Goal: Task Accomplishment & Management: Complete application form

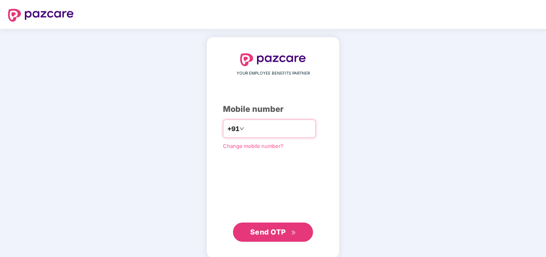
click at [280, 133] on input "number" at bounding box center [279, 128] width 66 height 13
click at [255, 125] on input "number" at bounding box center [279, 128] width 66 height 13
paste input "*********"
type input "**********"
click at [261, 236] on span "Send OTP" at bounding box center [273, 231] width 46 height 11
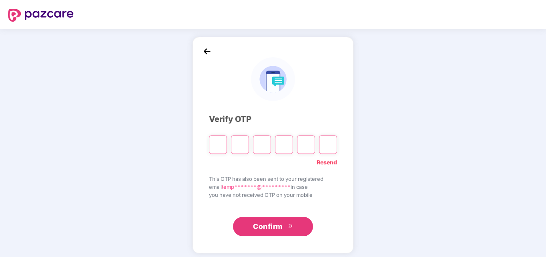
type input "*"
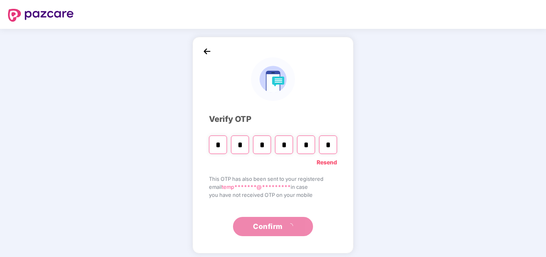
type input "*"
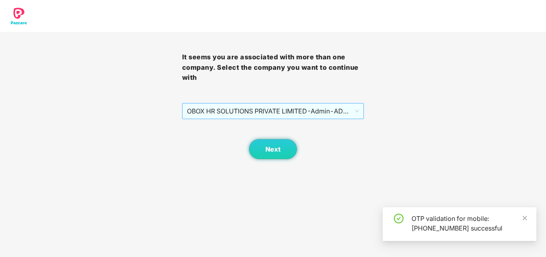
click at [285, 111] on span "OBOX HR SOLUTIONS PRIVATE LIMITED - Admin - ADMIN" at bounding box center [273, 110] width 173 height 15
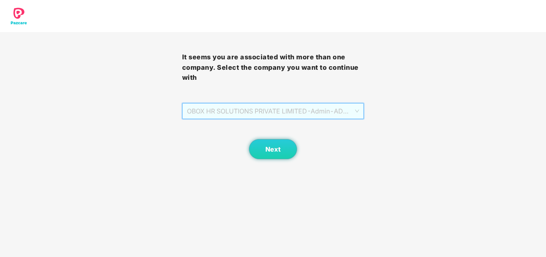
click at [284, 109] on span "OBOX HR SOLUTIONS PRIVATE LIMITED - Admin - ADMIN" at bounding box center [273, 110] width 173 height 15
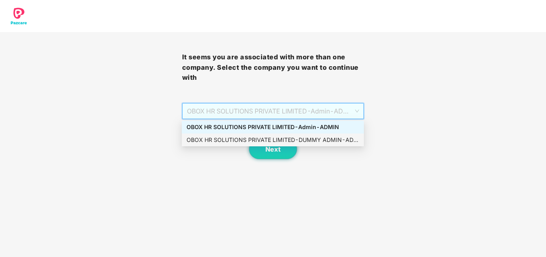
click at [288, 137] on div "OBOX HR SOLUTIONS PRIVATE LIMITED - DUMMY ADMIN - ADMIN" at bounding box center [273, 139] width 173 height 9
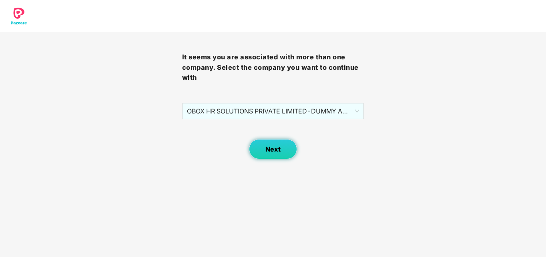
click at [262, 155] on button "Next" at bounding box center [273, 149] width 48 height 20
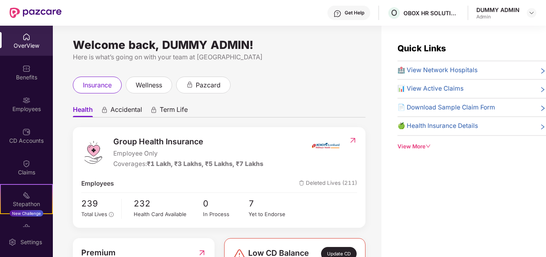
click at [26, 109] on div "Employees" at bounding box center [26, 109] width 53 height 8
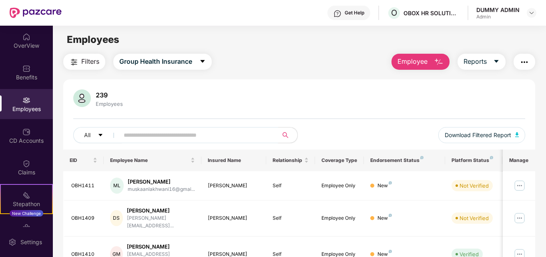
click at [158, 139] on input "text" at bounding box center [196, 135] width 144 height 12
paste input "*******"
type input "*******"
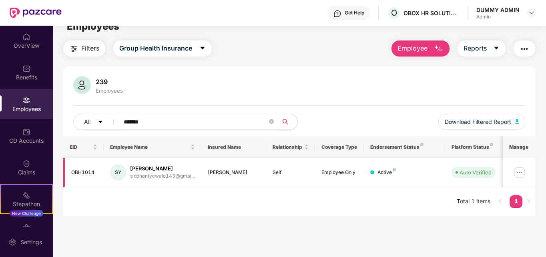
scroll to position [26, 0]
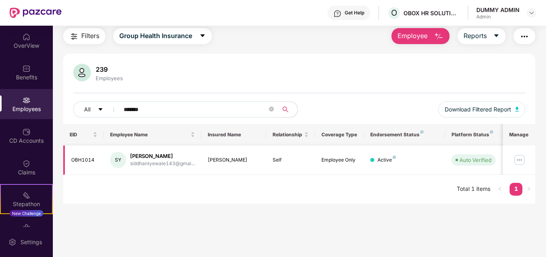
click at [525, 157] on img at bounding box center [520, 159] width 13 height 13
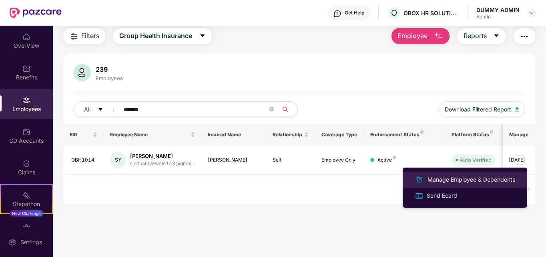
click at [462, 181] on div "Manage Employee & Dependents" at bounding box center [471, 179] width 91 height 9
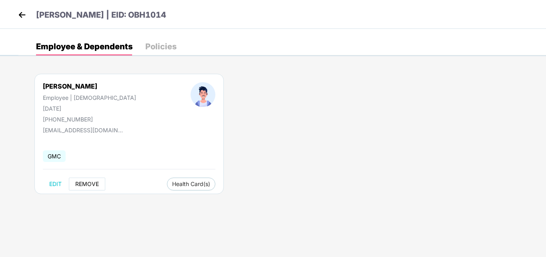
click at [84, 181] on span "REMOVE" at bounding box center [87, 184] width 24 height 6
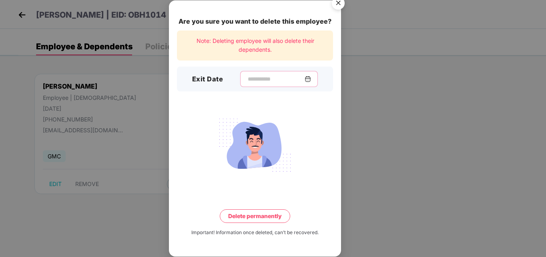
click at [250, 76] on input at bounding box center [276, 79] width 58 height 8
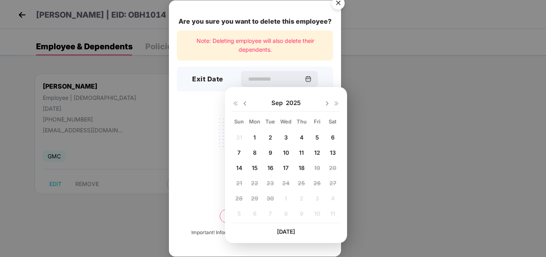
click at [246, 106] on img at bounding box center [245, 103] width 6 height 6
click at [328, 103] on img at bounding box center [327, 103] width 6 height 6
click at [328, 104] on img at bounding box center [327, 103] width 6 height 6
click at [248, 103] on img at bounding box center [245, 103] width 6 height 6
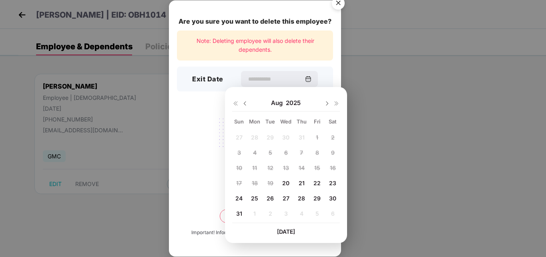
click at [327, 105] on img at bounding box center [327, 103] width 6 height 6
click at [246, 103] on img at bounding box center [245, 103] width 6 height 6
click at [331, 198] on span "30" at bounding box center [332, 198] width 7 height 7
type input "**********"
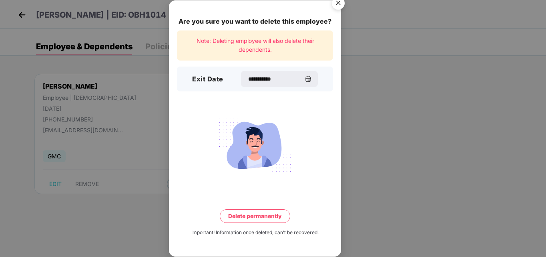
click at [277, 216] on button "Delete permanently" at bounding box center [255, 216] width 70 height 14
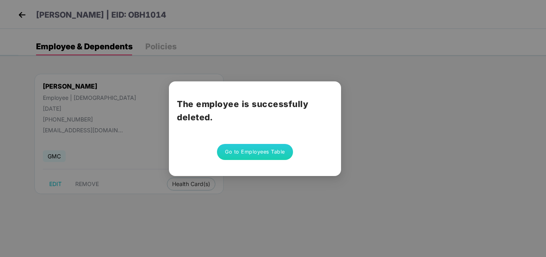
click at [238, 154] on button "Go to Employees Table" at bounding box center [255, 152] width 76 height 16
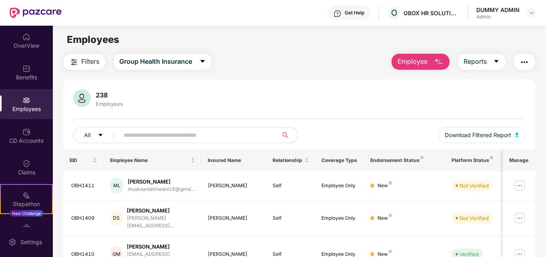
click at [163, 136] on input "text" at bounding box center [196, 135] width 144 height 12
paste input "*******"
type input "*******"
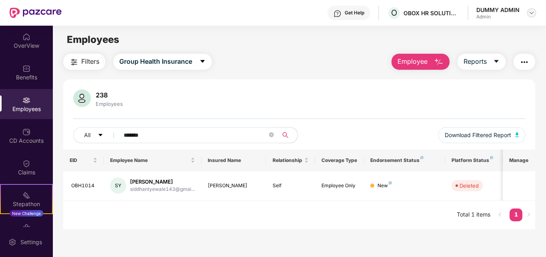
click at [529, 11] on img at bounding box center [532, 13] width 6 height 6
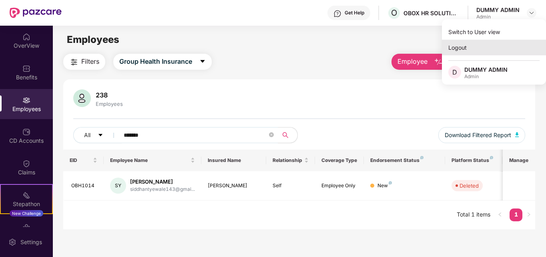
click at [481, 44] on div "Logout" at bounding box center [494, 48] width 104 height 16
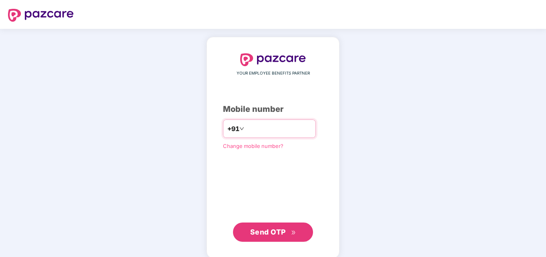
paste input "*********"
type input "**********"
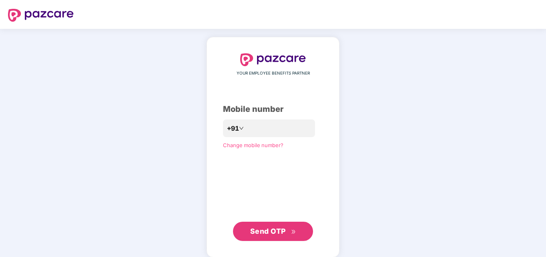
click at [293, 237] on button "Send OTP" at bounding box center [273, 231] width 80 height 19
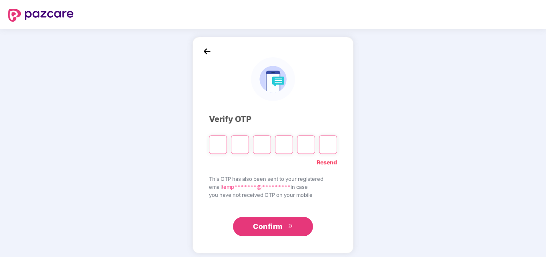
paste input "*"
type input "*"
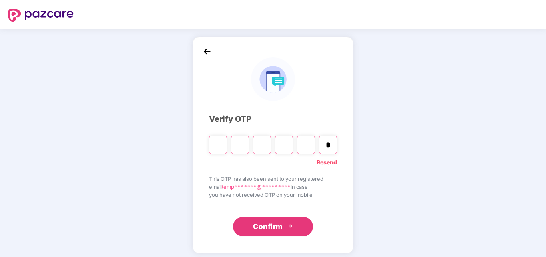
type input "*"
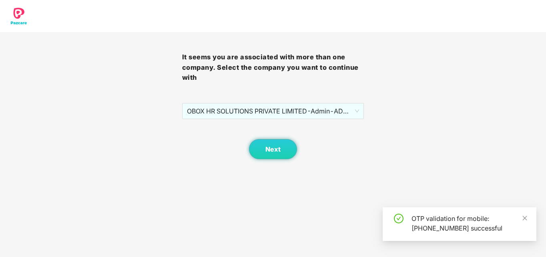
click at [270, 227] on body "It seems you are associated with more than one company. Select the company you …" at bounding box center [273, 128] width 546 height 257
click at [280, 111] on span "OBOX HR SOLUTIONS PRIVATE LIMITED - Admin - ADMIN" at bounding box center [273, 110] width 173 height 15
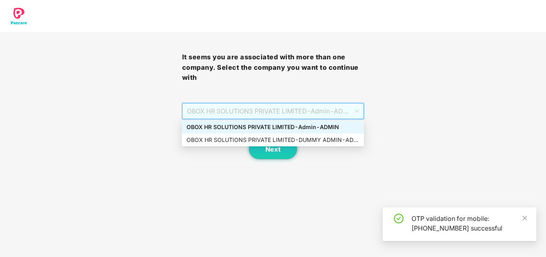
click at [279, 125] on div "OBOX HR SOLUTIONS PRIVATE LIMITED - Admin - ADMIN" at bounding box center [273, 127] width 173 height 9
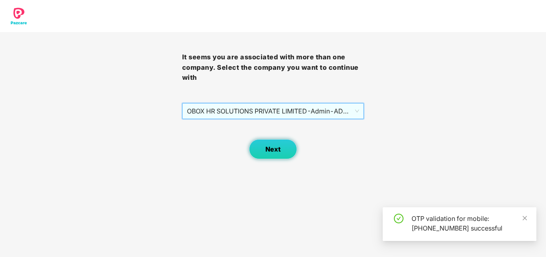
click at [278, 149] on span "Next" at bounding box center [273, 149] width 15 height 8
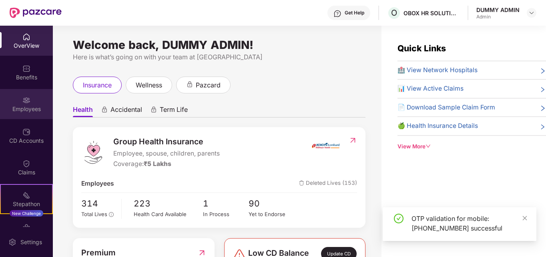
click at [24, 101] on img at bounding box center [26, 100] width 8 height 8
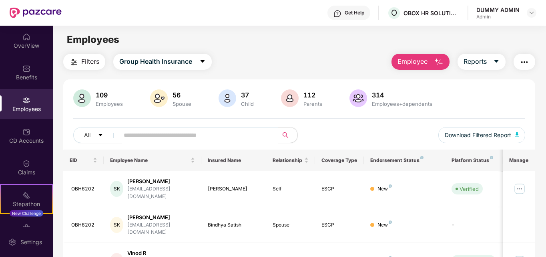
click at [422, 58] on span "Employee" at bounding box center [413, 61] width 30 height 10
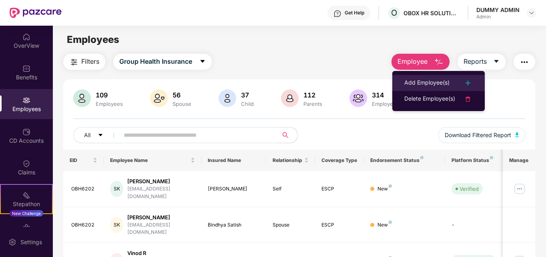
click at [424, 85] on div "Add Employee(s)" at bounding box center [427, 83] width 45 height 10
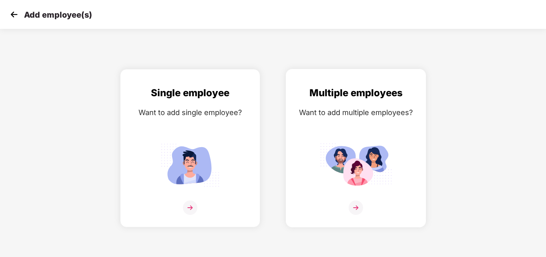
click at [346, 163] on img at bounding box center [356, 165] width 72 height 50
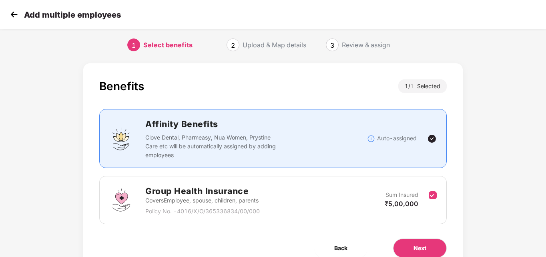
scroll to position [39, 0]
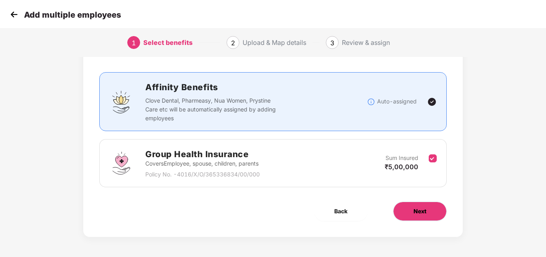
click at [410, 213] on button "Next" at bounding box center [420, 210] width 54 height 19
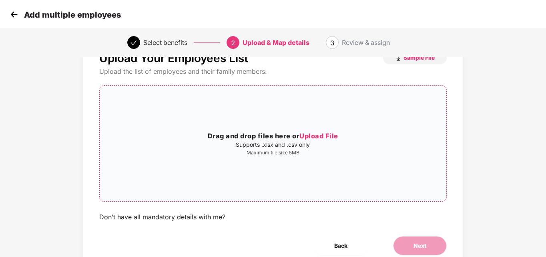
scroll to position [0, 0]
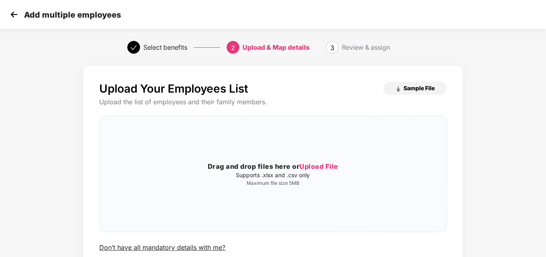
click at [407, 87] on span "Sample File" at bounding box center [419, 88] width 31 height 8
click at [312, 166] on span "Upload File" at bounding box center [319, 166] width 39 height 8
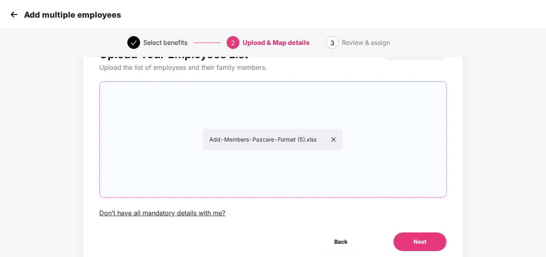
scroll to position [65, 0]
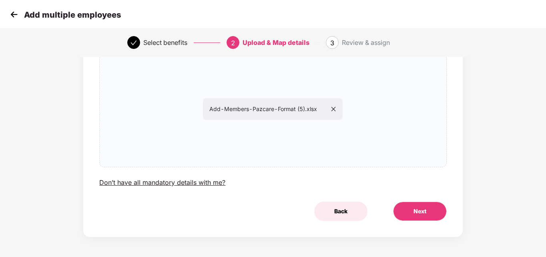
click at [337, 207] on span "Back" at bounding box center [340, 211] width 13 height 9
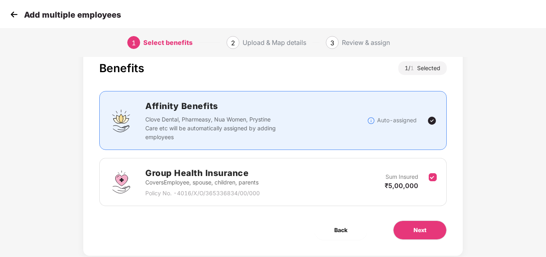
scroll to position [39, 0]
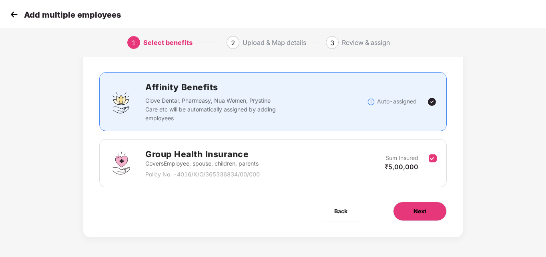
click at [406, 209] on button "Next" at bounding box center [420, 210] width 54 height 19
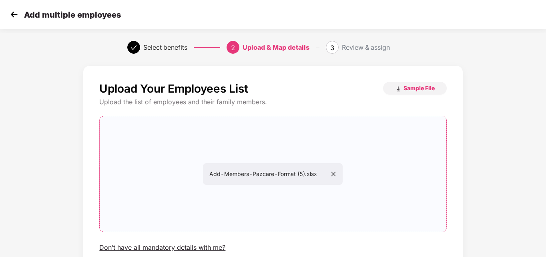
scroll to position [65, 0]
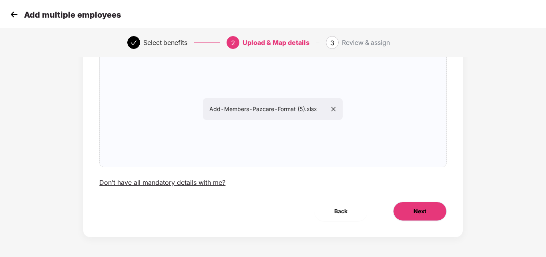
click at [415, 209] on span "Next" at bounding box center [420, 211] width 13 height 9
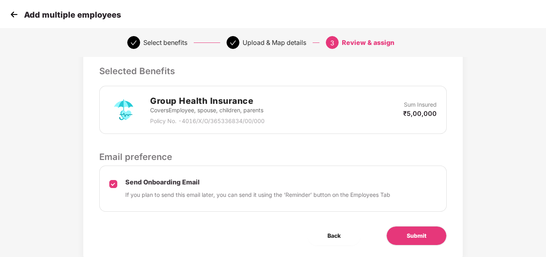
scroll to position [199, 0]
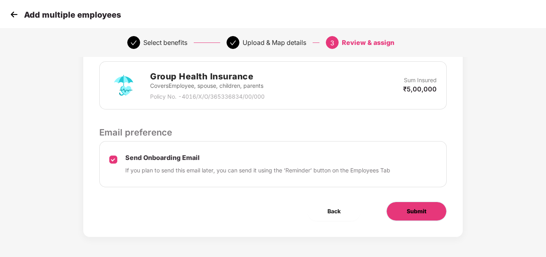
click at [424, 212] on span "Submit" at bounding box center [417, 211] width 20 height 9
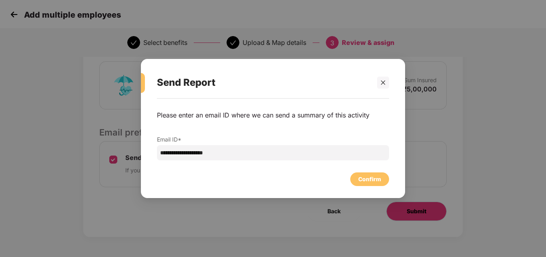
scroll to position [0, 0]
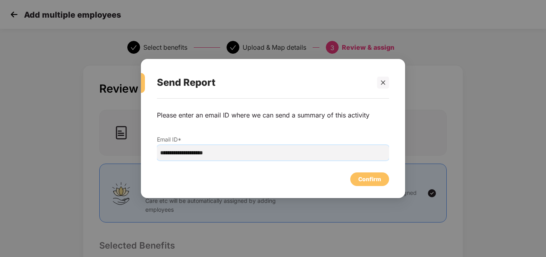
drag, startPoint x: 277, startPoint y: 155, endPoint x: 0, endPoint y: 156, distance: 276.8
click at [0, 156] on div "**********" at bounding box center [273, 128] width 546 height 257
type input "**********"
click at [373, 178] on div "Confirm" at bounding box center [370, 179] width 23 height 9
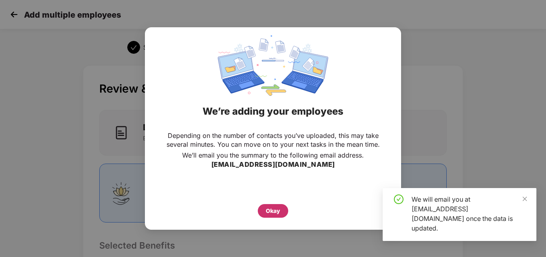
click at [275, 212] on div "Okay" at bounding box center [273, 210] width 14 height 9
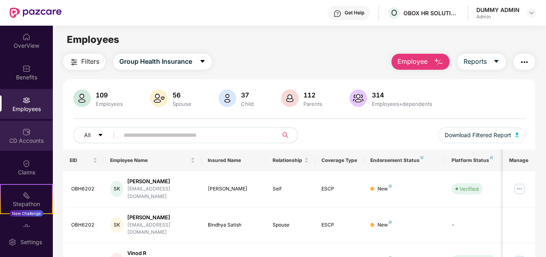
click at [39, 138] on div "CD Accounts" at bounding box center [26, 141] width 53 height 8
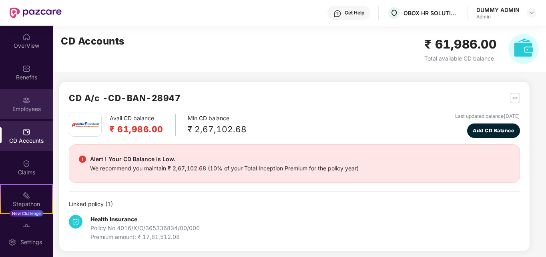
click at [23, 111] on div "Employees" at bounding box center [26, 109] width 53 height 8
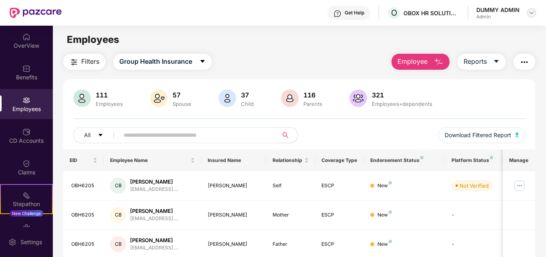
click at [527, 12] on div at bounding box center [532, 13] width 10 height 10
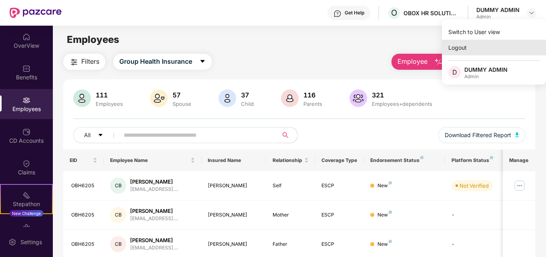
click at [465, 51] on div "Logout" at bounding box center [494, 48] width 104 height 16
